Goal: Task Accomplishment & Management: Manage account settings

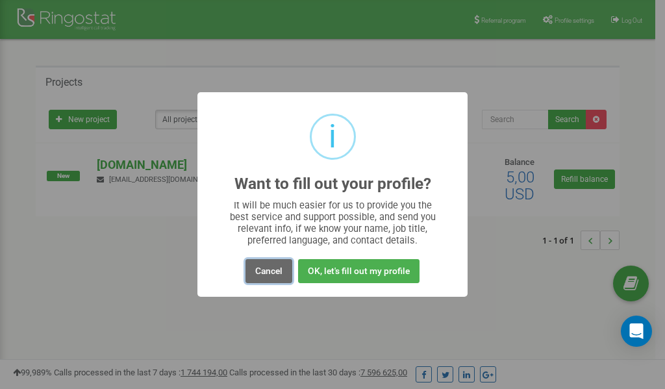
click at [267, 272] on button "Cancel" at bounding box center [268, 271] width 47 height 24
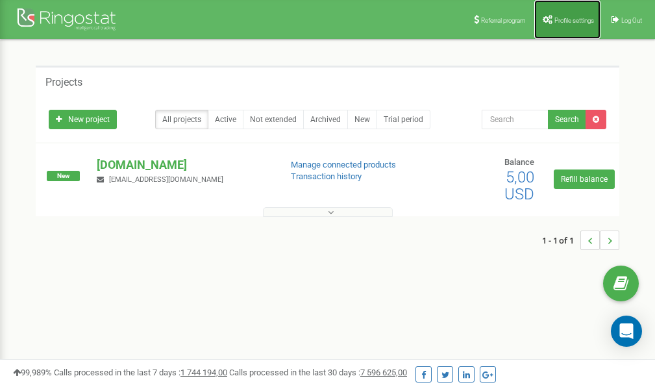
click at [560, 16] on link "Profile settings" at bounding box center [567, 19] width 66 height 39
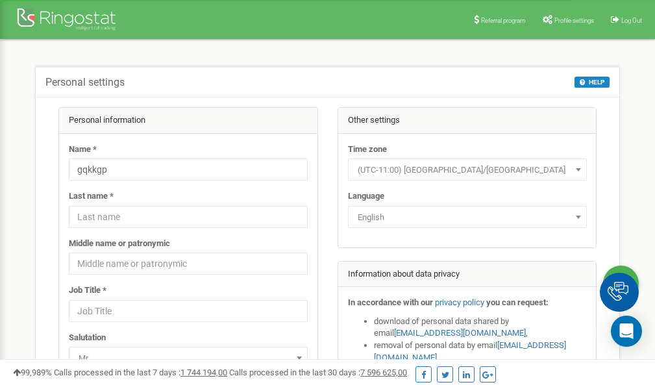
scroll to position [65, 0]
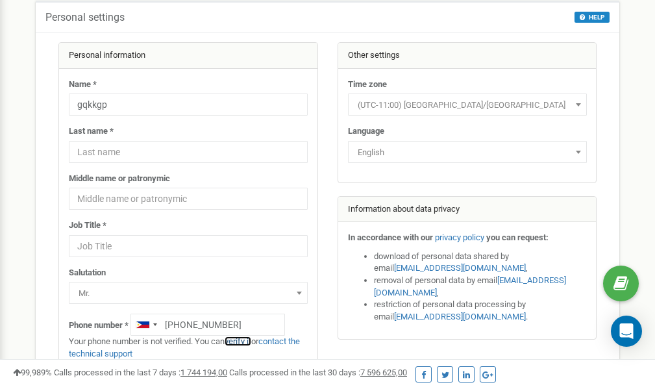
click at [244, 342] on link "verify it" at bounding box center [238, 341] width 27 height 10
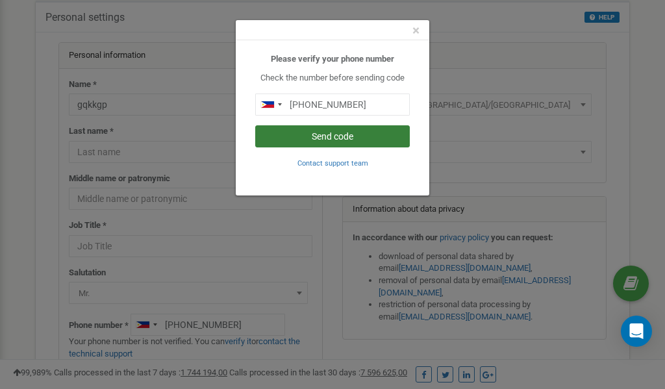
click at [349, 136] on button "Send code" at bounding box center [332, 136] width 154 height 22
